Goal: Information Seeking & Learning: Check status

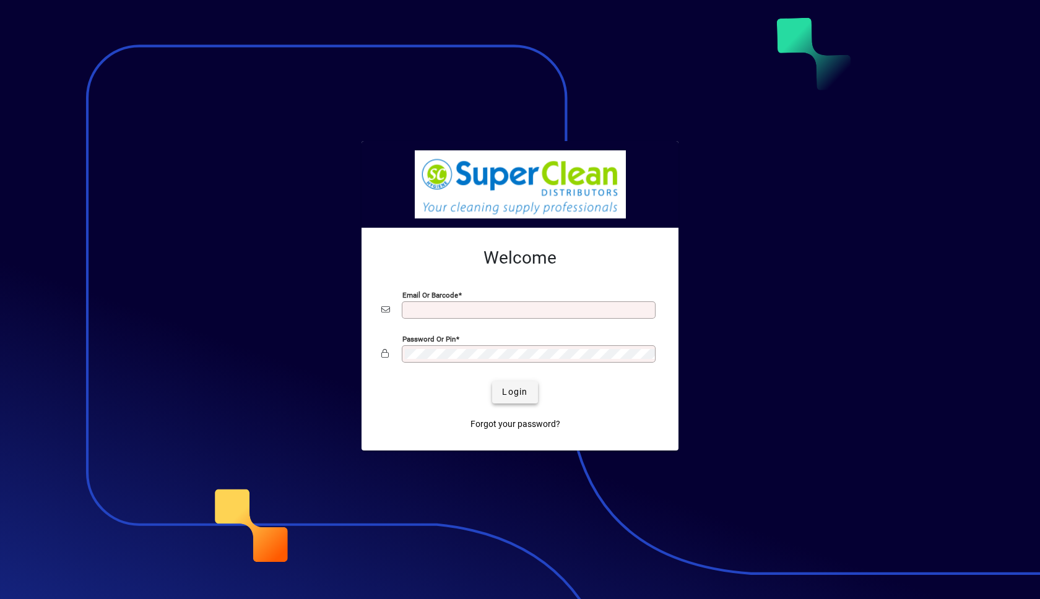
type input "**********"
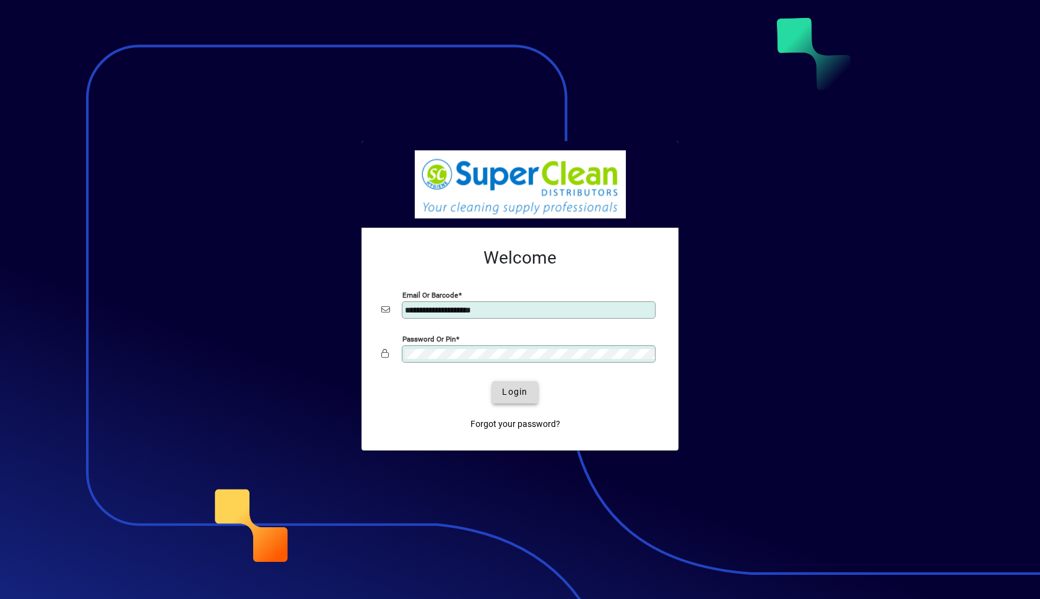
click at [515, 391] on span "Login" at bounding box center [514, 392] width 25 height 13
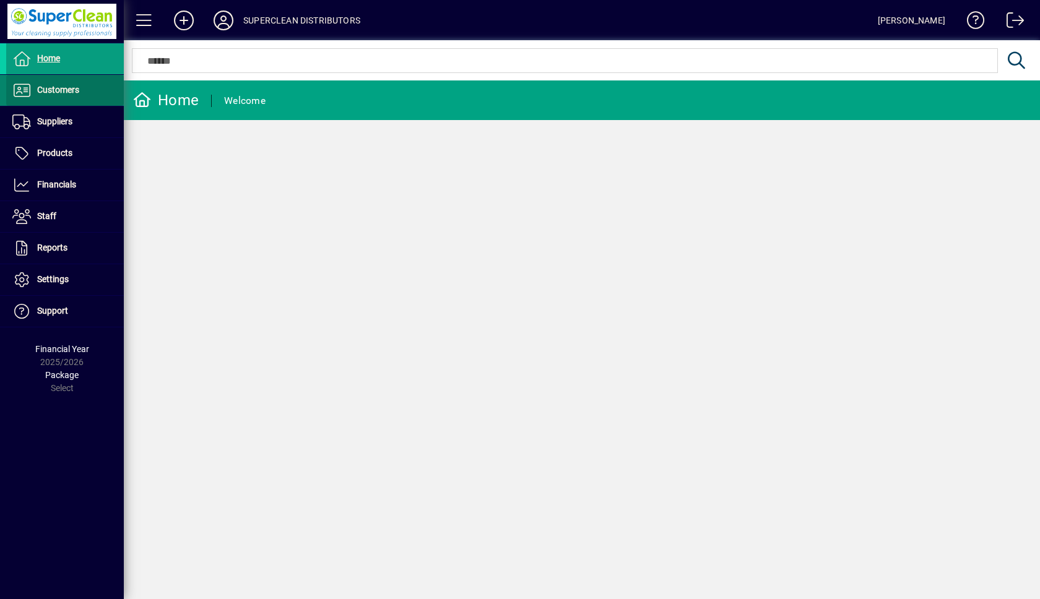
click at [54, 80] on span at bounding box center [65, 91] width 118 height 30
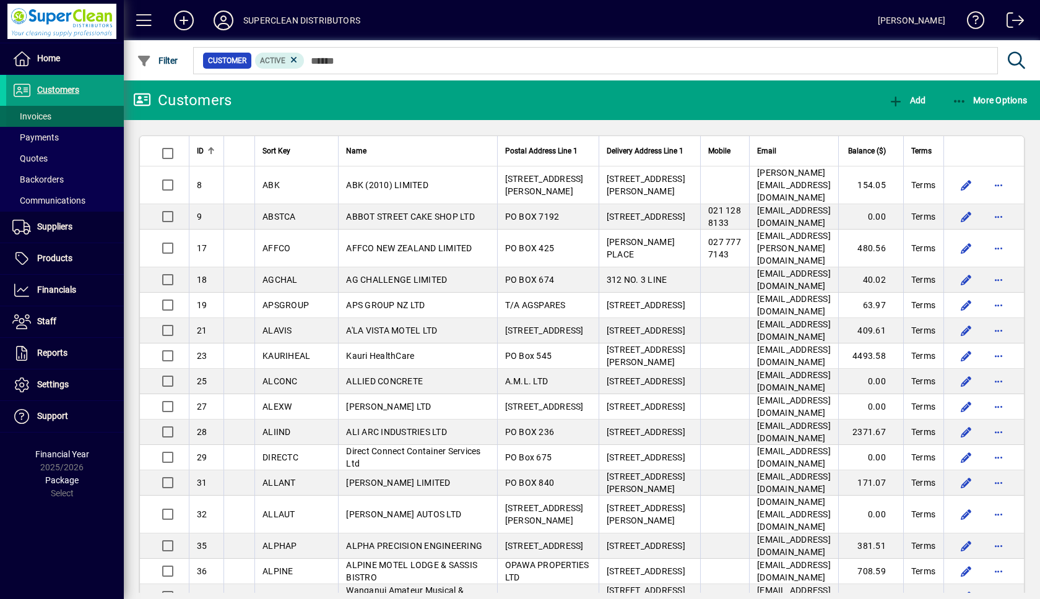
click at [32, 118] on span "Invoices" at bounding box center [31, 116] width 39 height 10
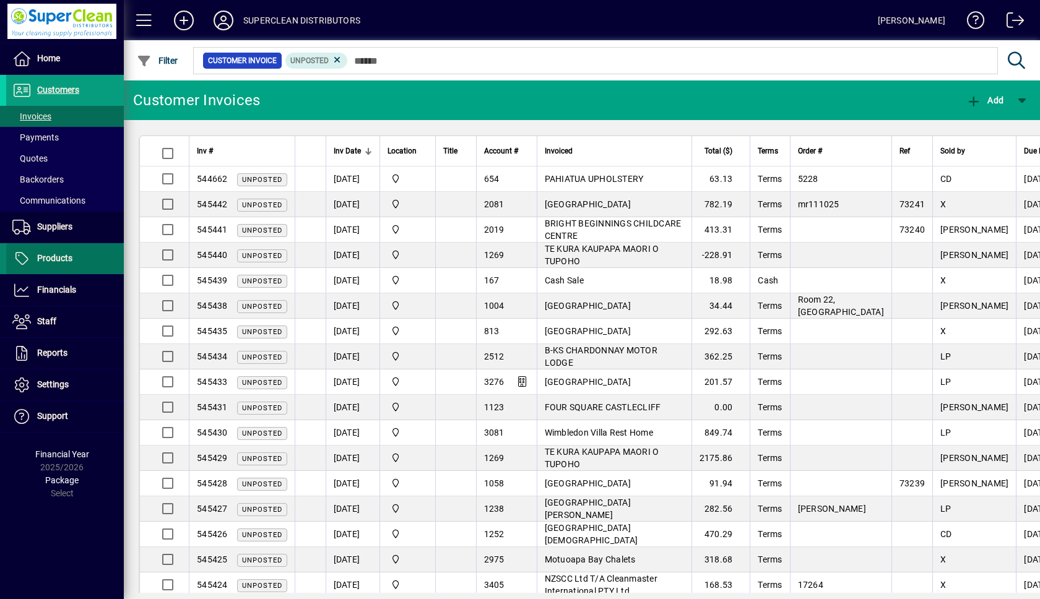
click at [49, 256] on span "Products" at bounding box center [54, 258] width 35 height 10
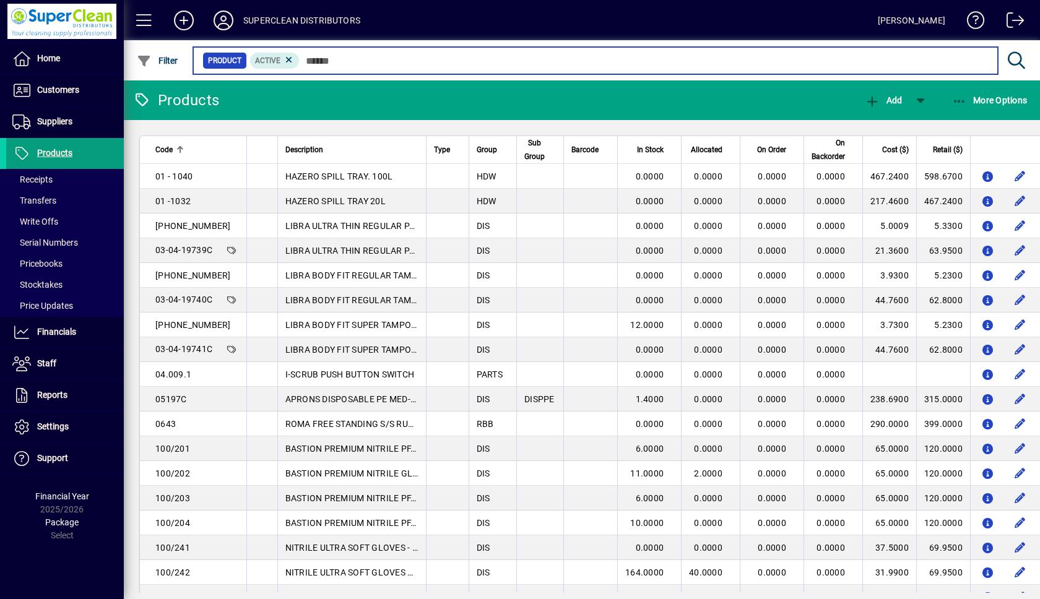
click at [380, 63] on input "text" at bounding box center [644, 60] width 689 height 17
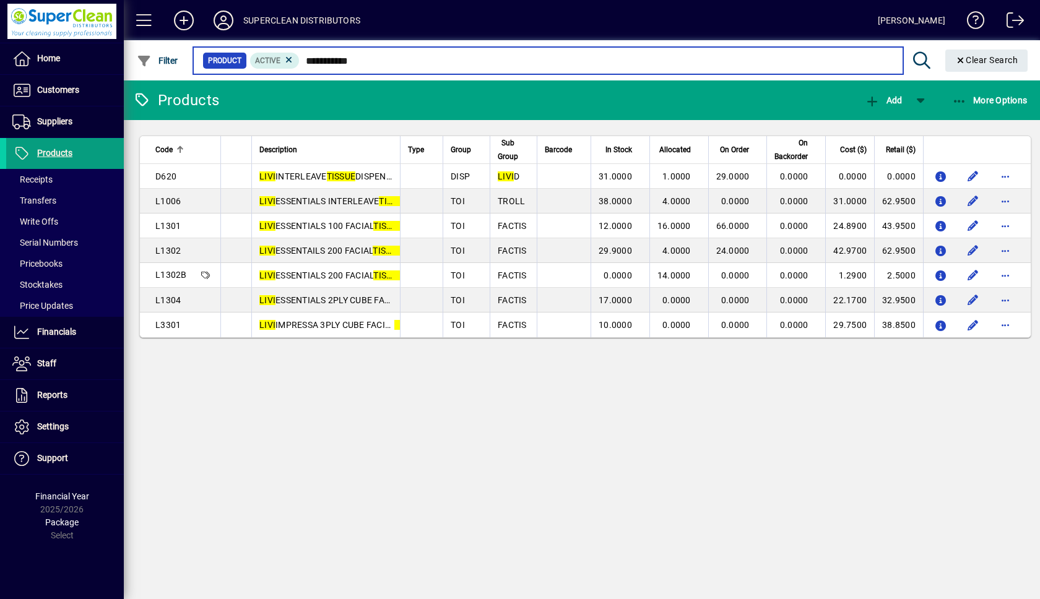
click at [358, 61] on input "**********" at bounding box center [596, 60] width 593 height 17
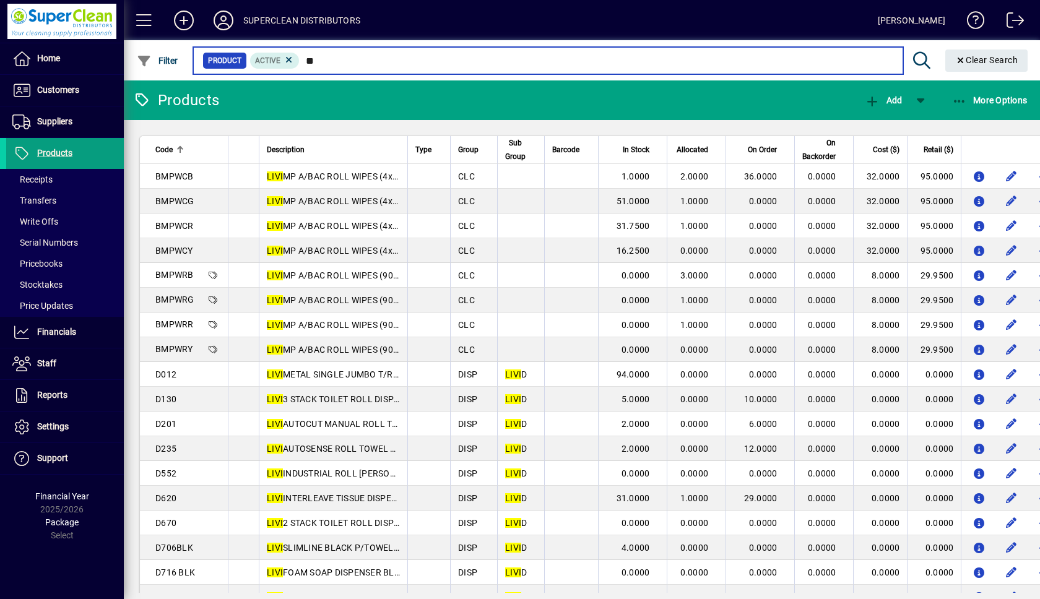
type input "*"
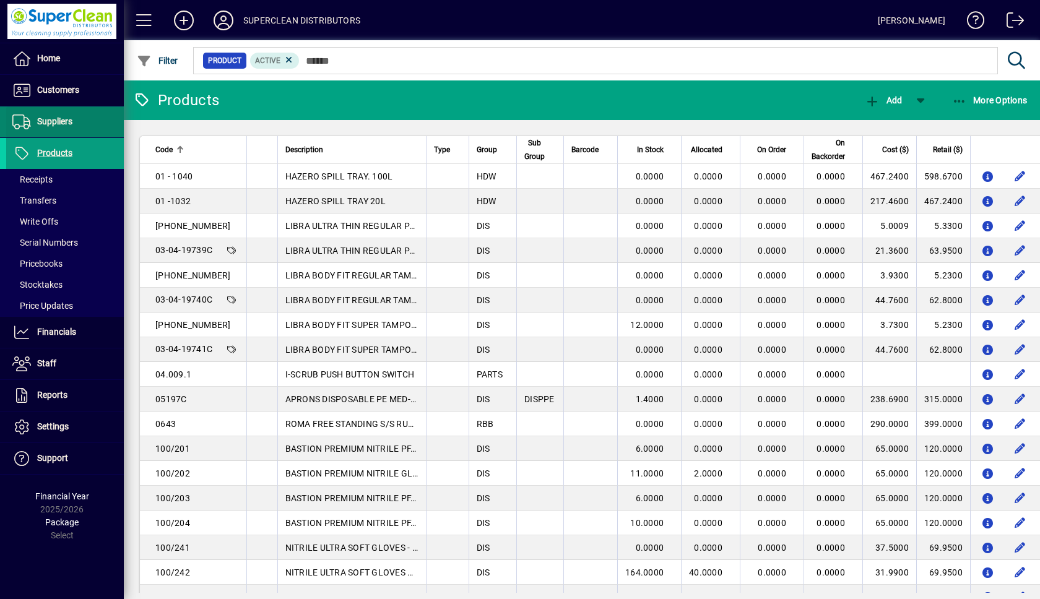
click at [63, 124] on span "Suppliers" at bounding box center [54, 121] width 35 height 10
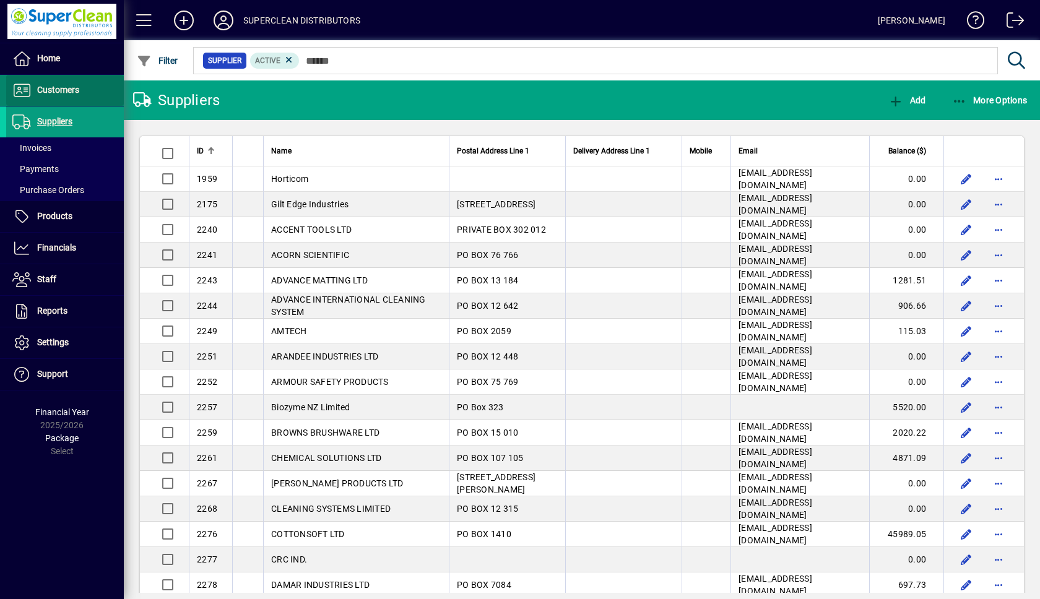
click at [69, 92] on span "Customers" at bounding box center [58, 90] width 42 height 10
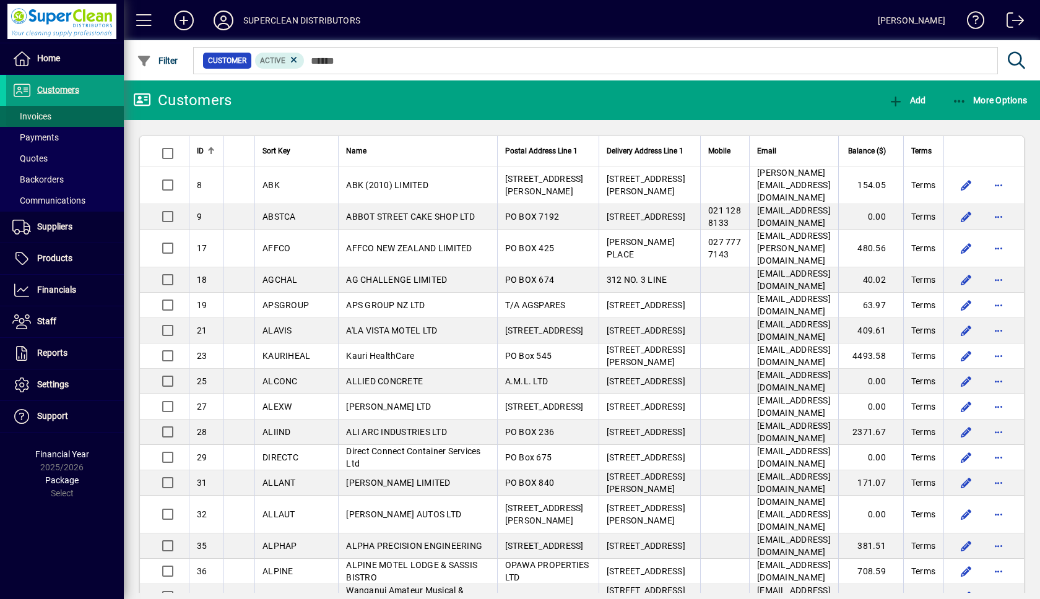
click at [40, 115] on span "Invoices" at bounding box center [31, 116] width 39 height 10
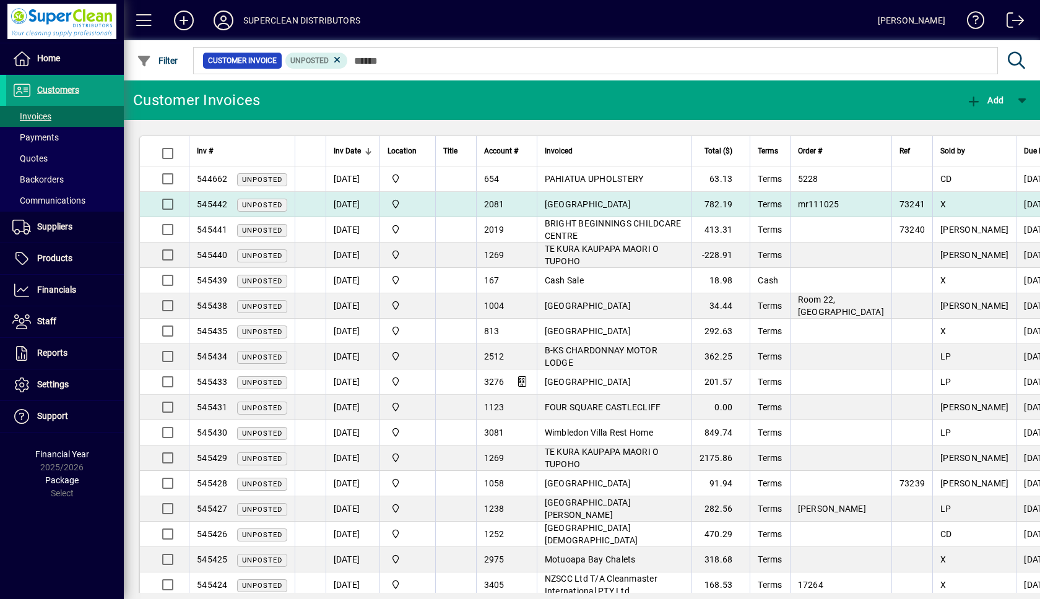
click at [642, 202] on td "BLUE DUCK STATION" at bounding box center [614, 204] width 155 height 25
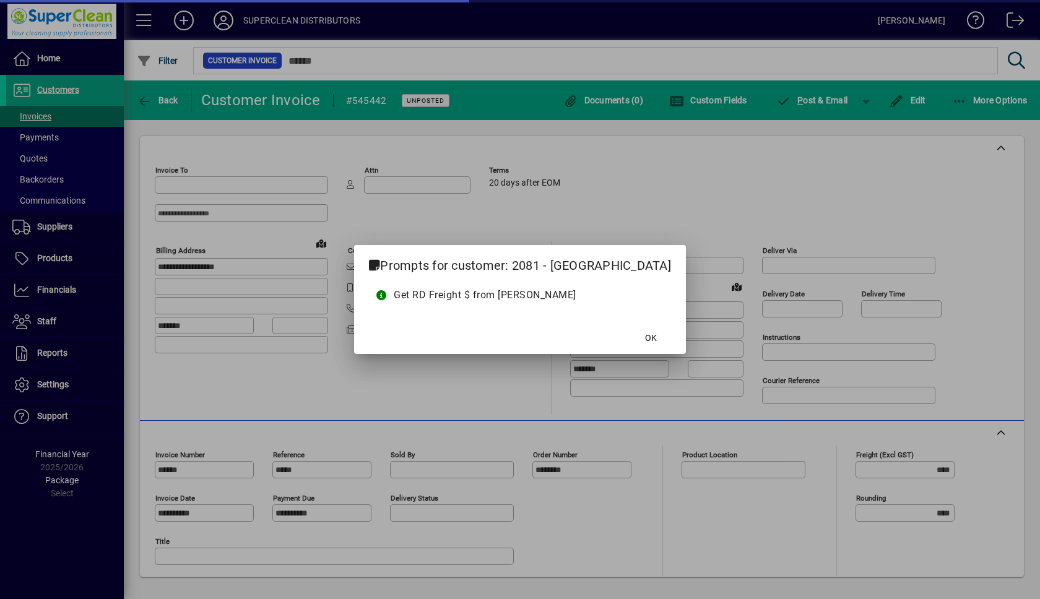
type input "**********"
type input "********"
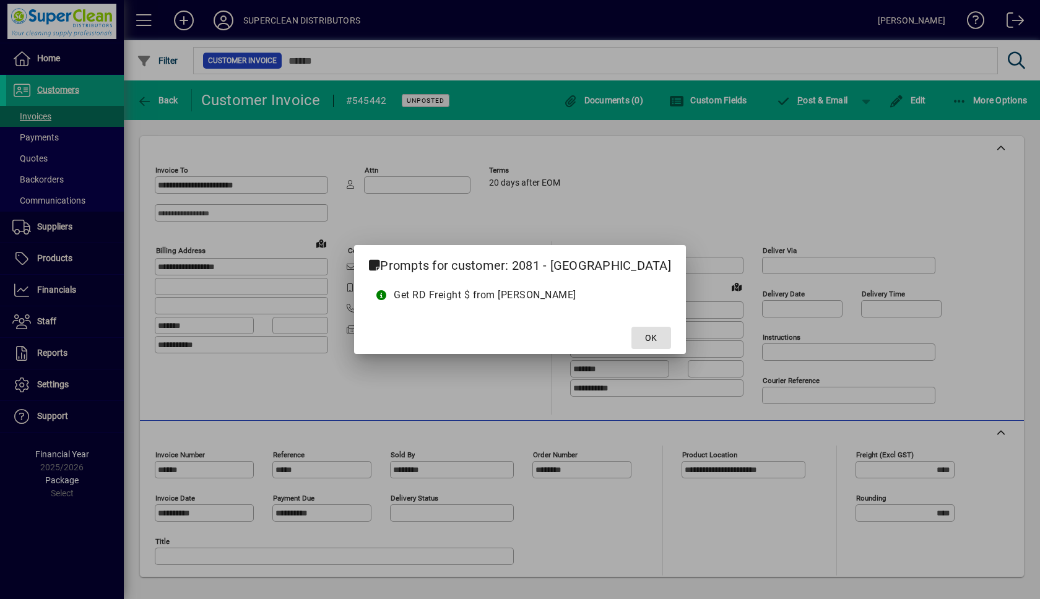
click at [659, 338] on span at bounding box center [652, 338] width 40 height 30
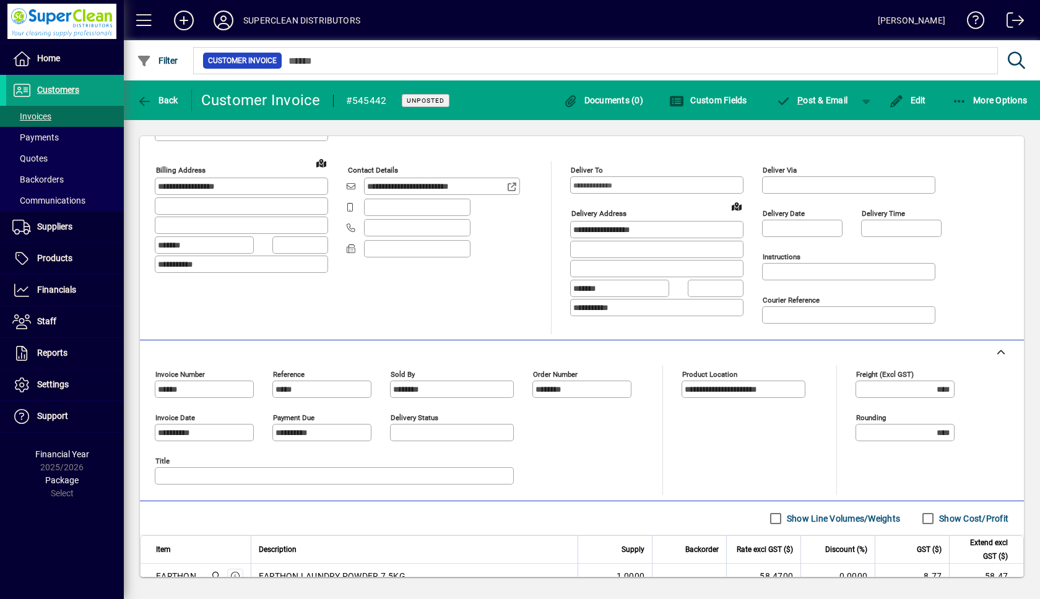
scroll to position [310, 0]
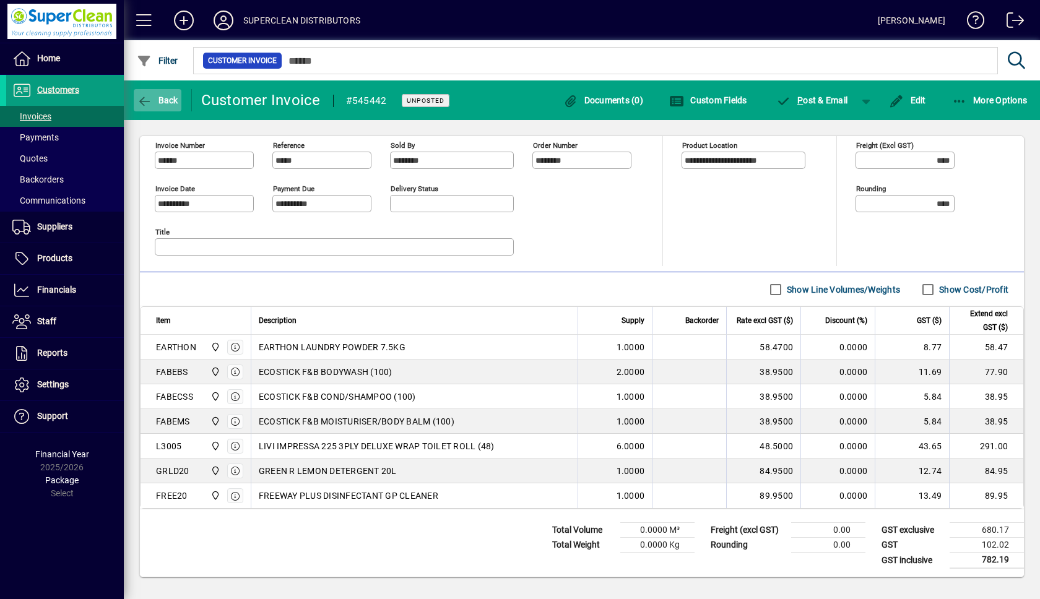
click at [165, 98] on span "Back" at bounding box center [157, 100] width 41 height 10
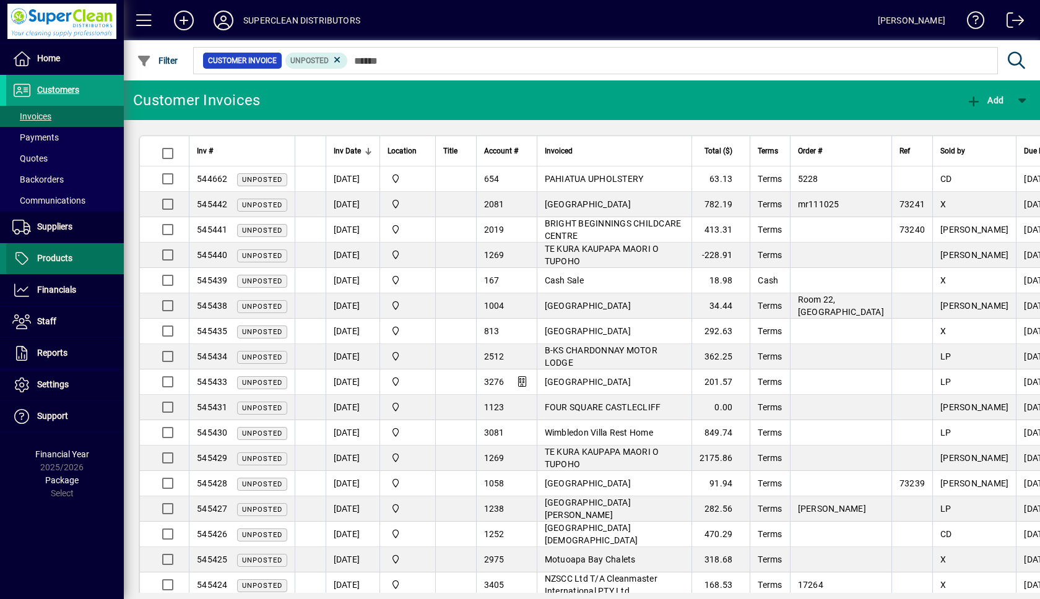
click at [73, 256] on span at bounding box center [65, 259] width 118 height 30
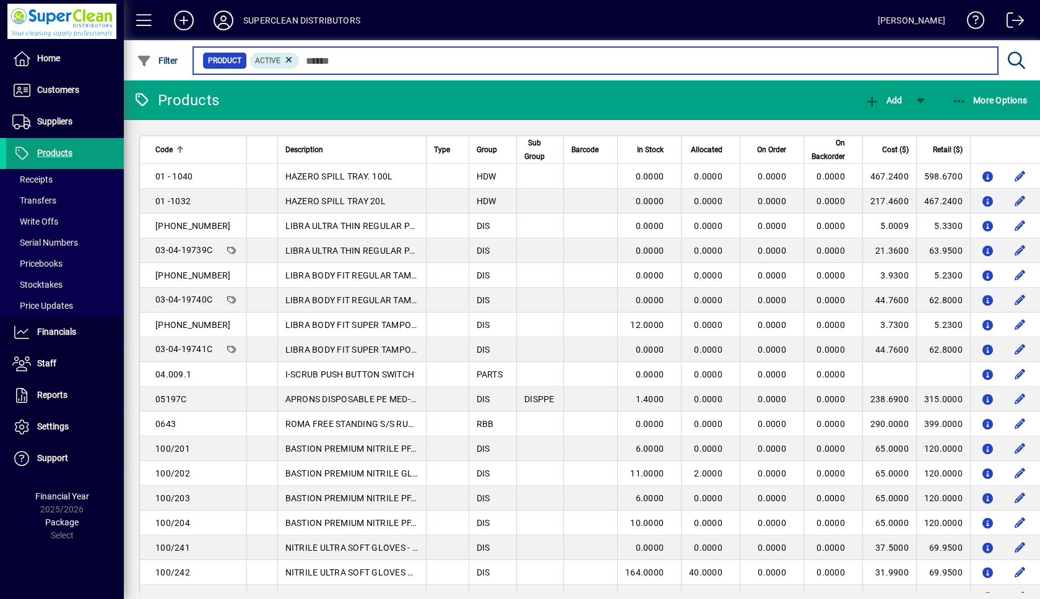
click at [368, 56] on input "text" at bounding box center [644, 60] width 689 height 17
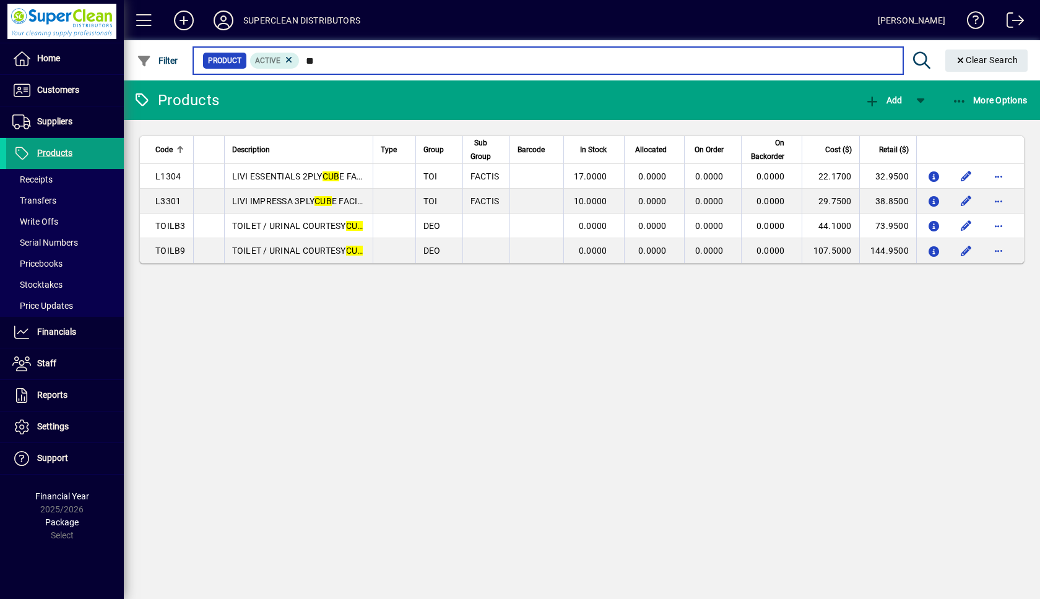
type input "*"
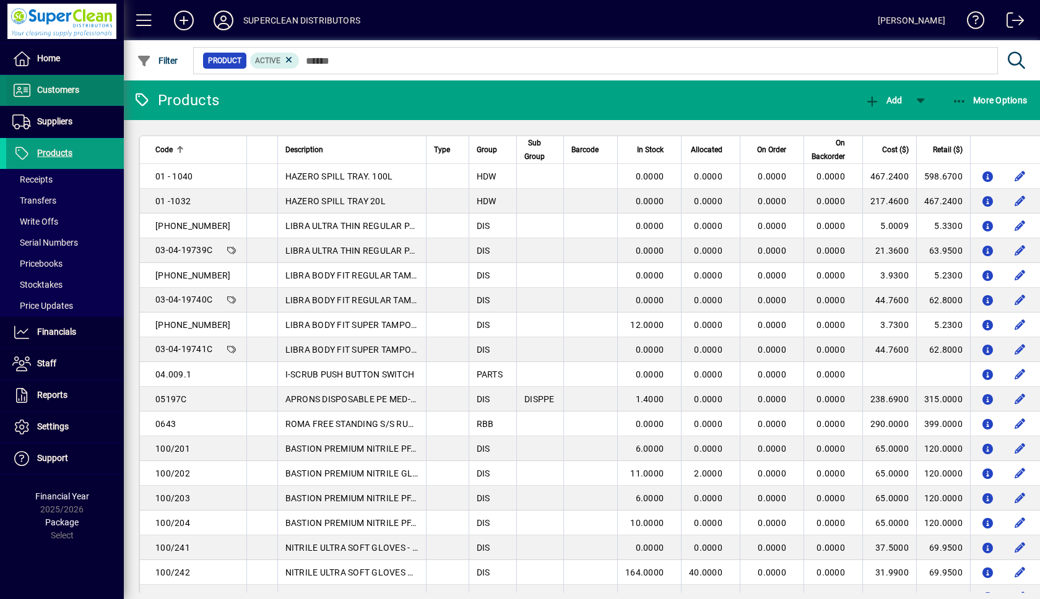
click at [55, 91] on span "Customers" at bounding box center [58, 90] width 42 height 10
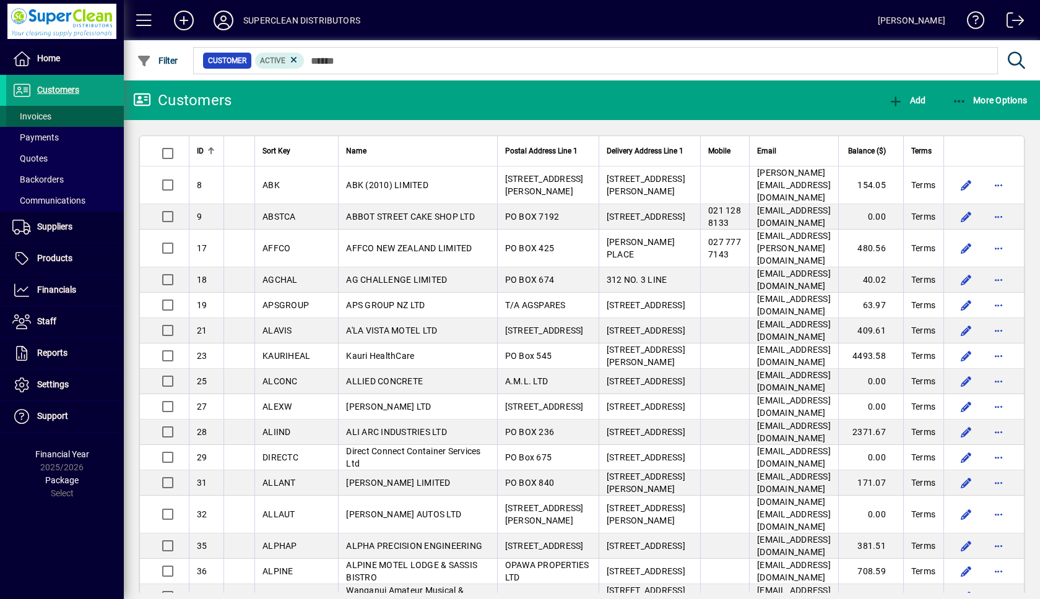
click at [43, 115] on span "Invoices" at bounding box center [31, 116] width 39 height 10
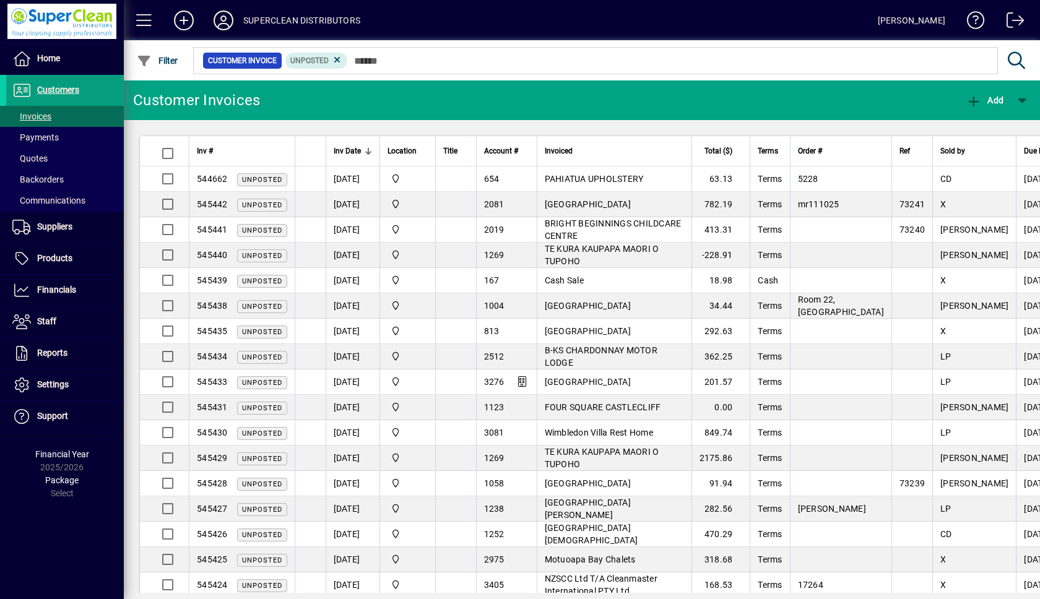
click at [224, 17] on icon at bounding box center [223, 21] width 25 height 20
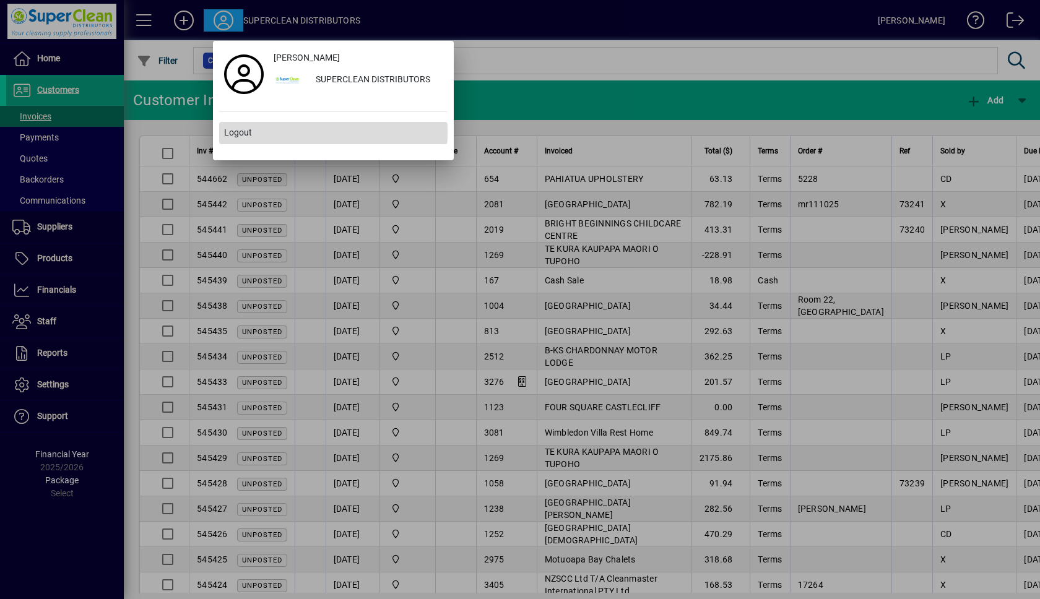
click at [240, 132] on span "Logout" at bounding box center [238, 132] width 28 height 13
